Goal: Navigation & Orientation: Understand site structure

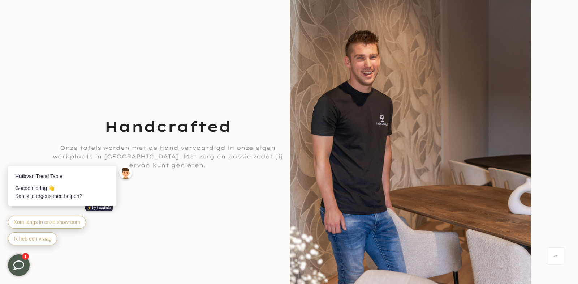
scroll to position [1469, 0]
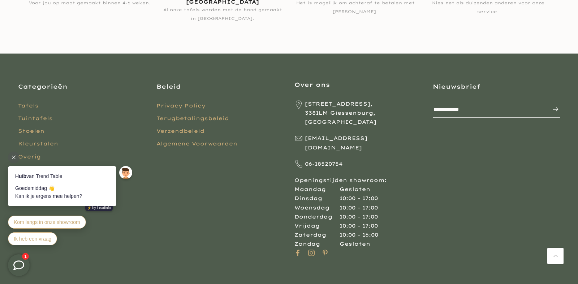
click at [15, 158] on icon at bounding box center [14, 157] width 4 height 4
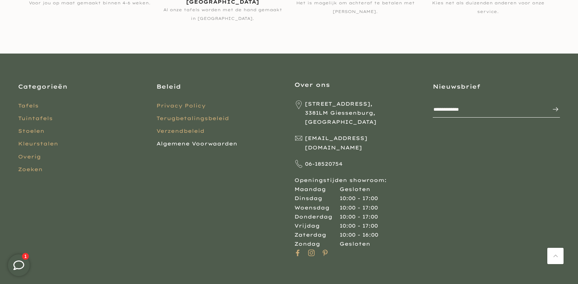
click at [198, 145] on link "Algemene Voorwaarden" at bounding box center [196, 143] width 81 height 7
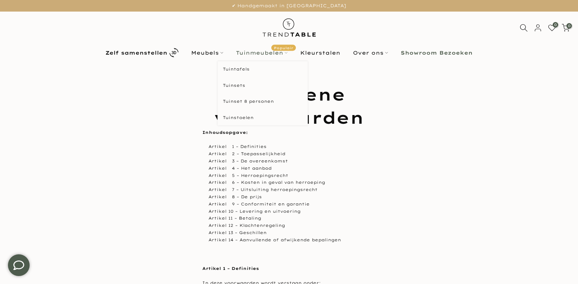
click at [293, 47] on span "Populair" at bounding box center [283, 47] width 25 height 6
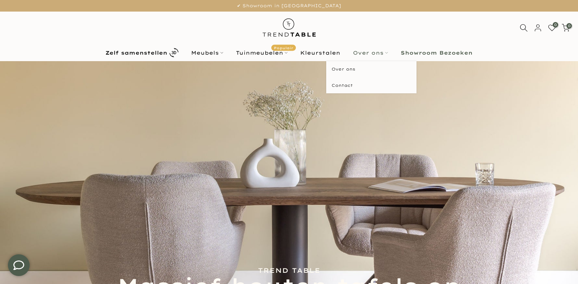
click at [369, 51] on link "Over ons" at bounding box center [371, 52] width 48 height 9
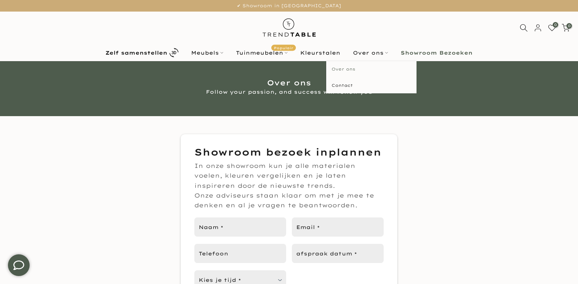
click at [363, 70] on link "Over ons" at bounding box center [371, 69] width 90 height 16
